Goal: Browse casually: Explore the website without a specific task or goal

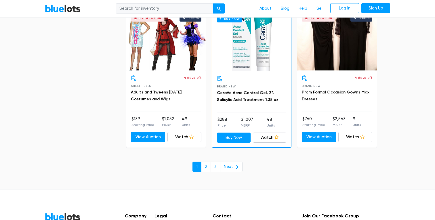
scroll to position [2474, 0]
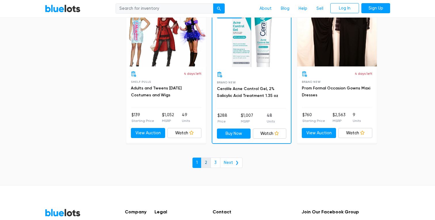
click at [206, 160] on link "2" at bounding box center [206, 163] width 10 height 10
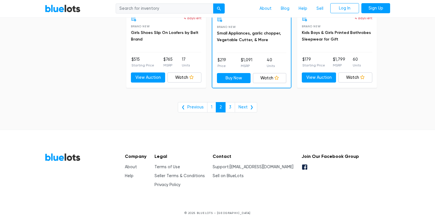
scroll to position [2398, 0]
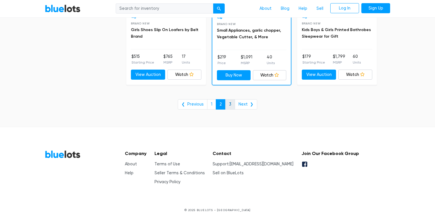
click at [230, 105] on link "3" at bounding box center [230, 104] width 10 height 10
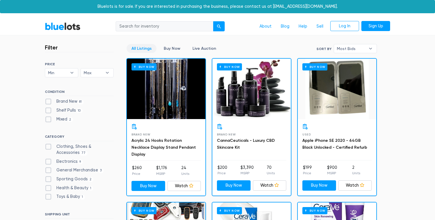
click at [74, 27] on link "BlueLots" at bounding box center [63, 26] width 36 height 8
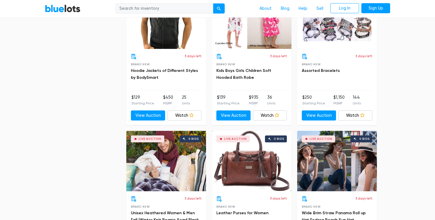
scroll to position [798, 0]
